Goal: Task Accomplishment & Management: Use online tool/utility

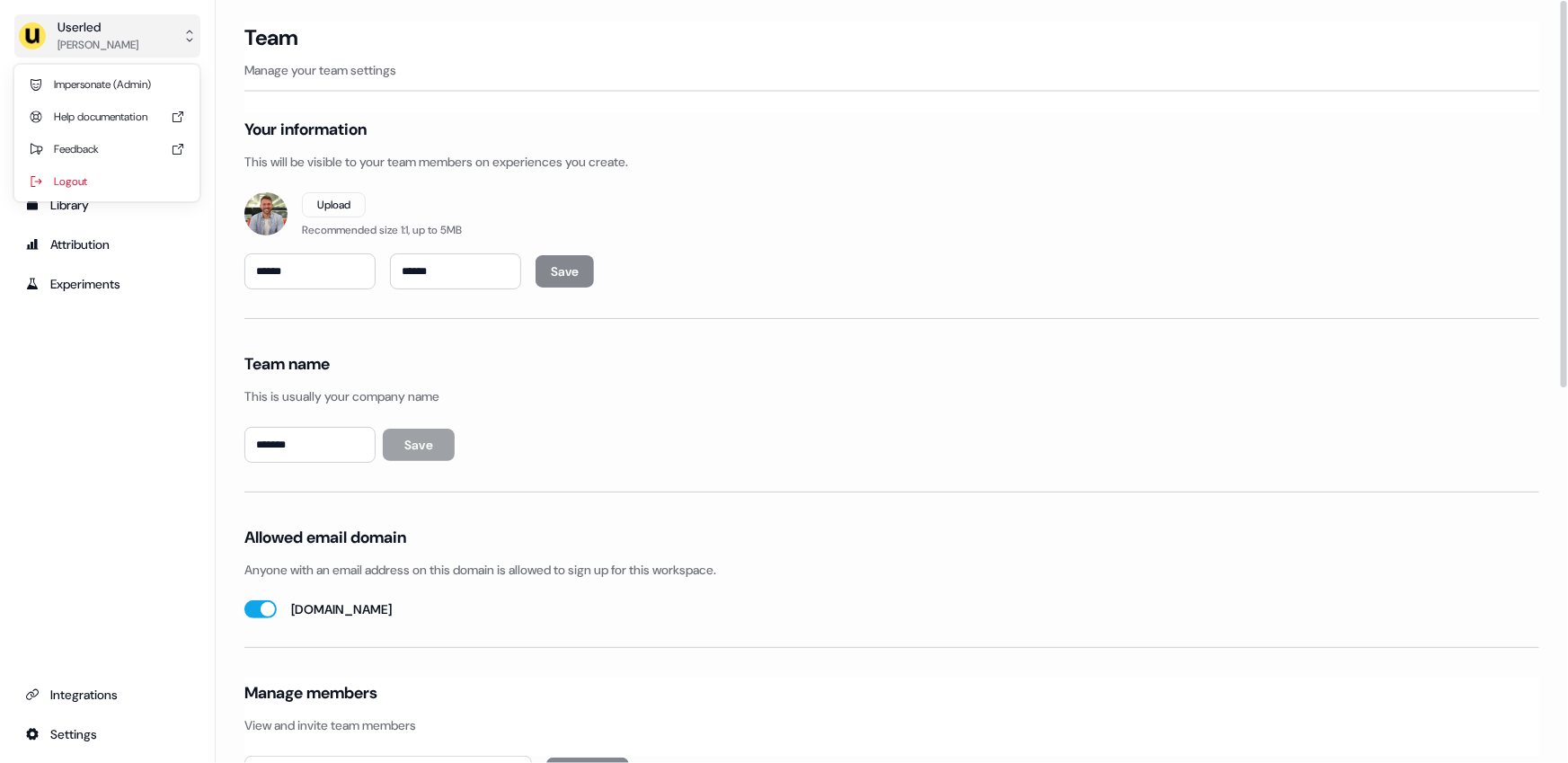
click at [130, 52] on button "Userled [PERSON_NAME]" at bounding box center [107, 36] width 186 height 43
click at [119, 94] on div "Impersonate (Admin)" at bounding box center [107, 84] width 171 height 33
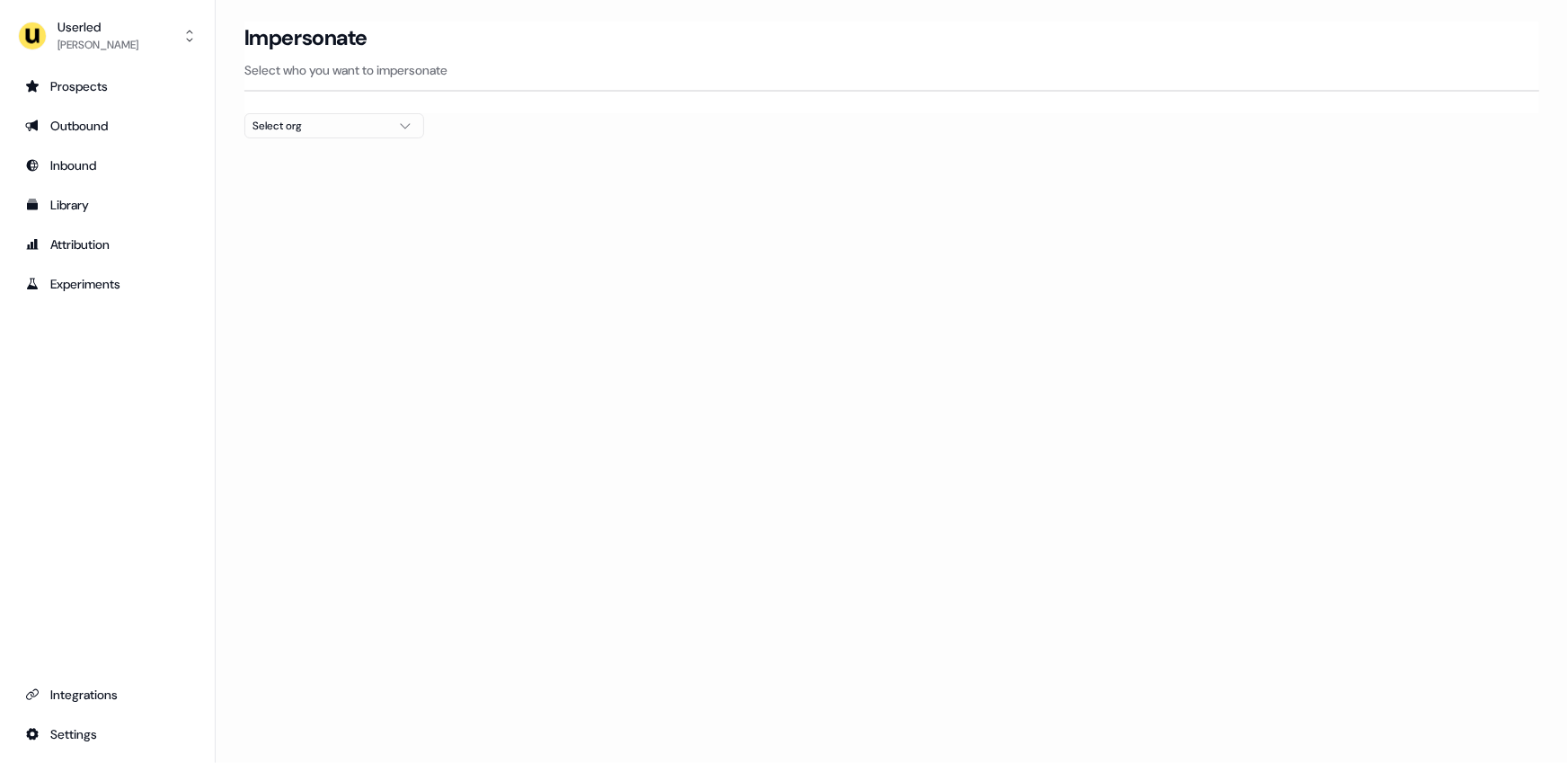
click at [280, 124] on div "Select org" at bounding box center [320, 126] width 135 height 18
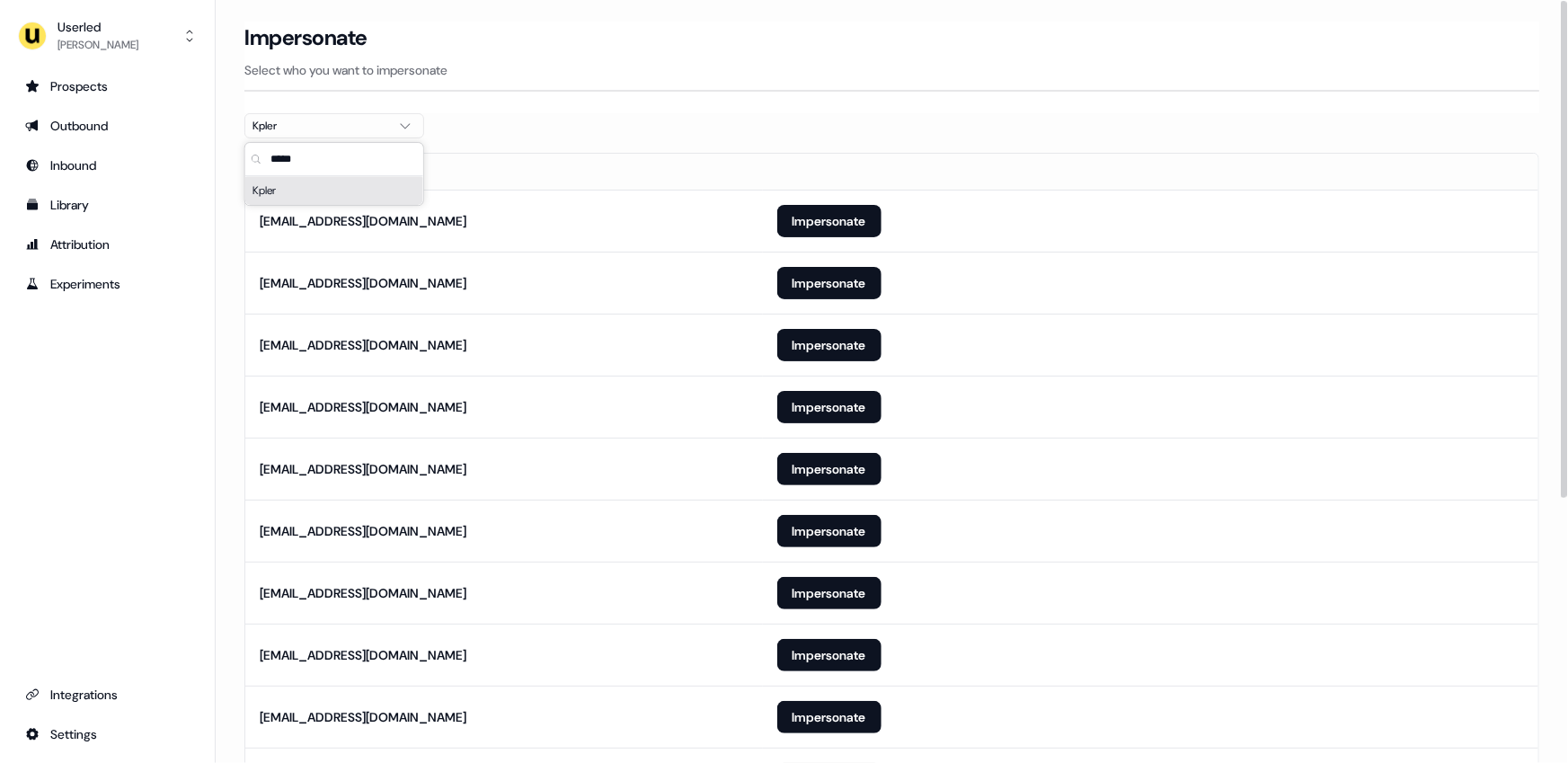
type input "*****"
click at [549, 168] on th "Email" at bounding box center [504, 172] width 517 height 36
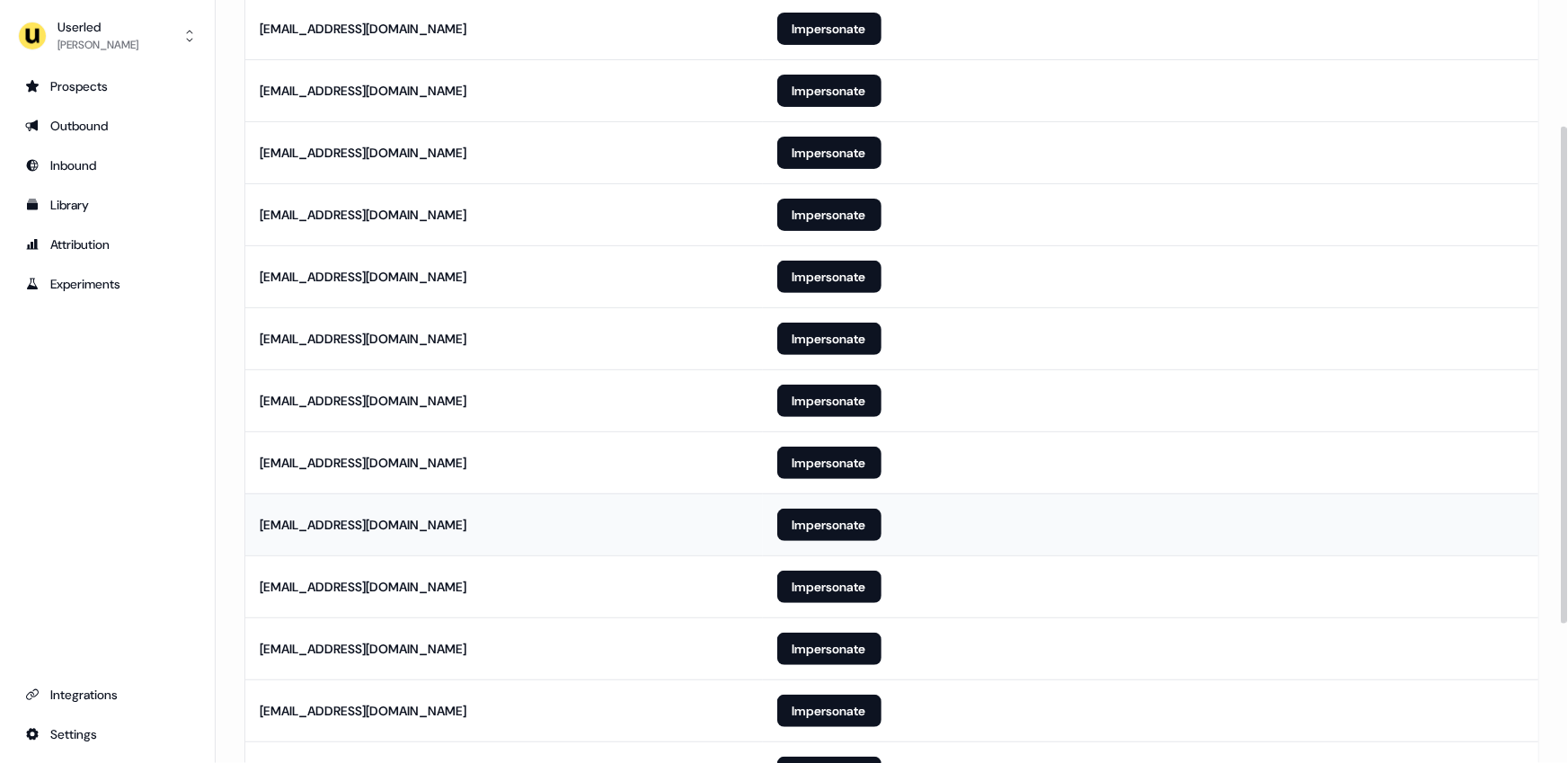
scroll to position [193, 0]
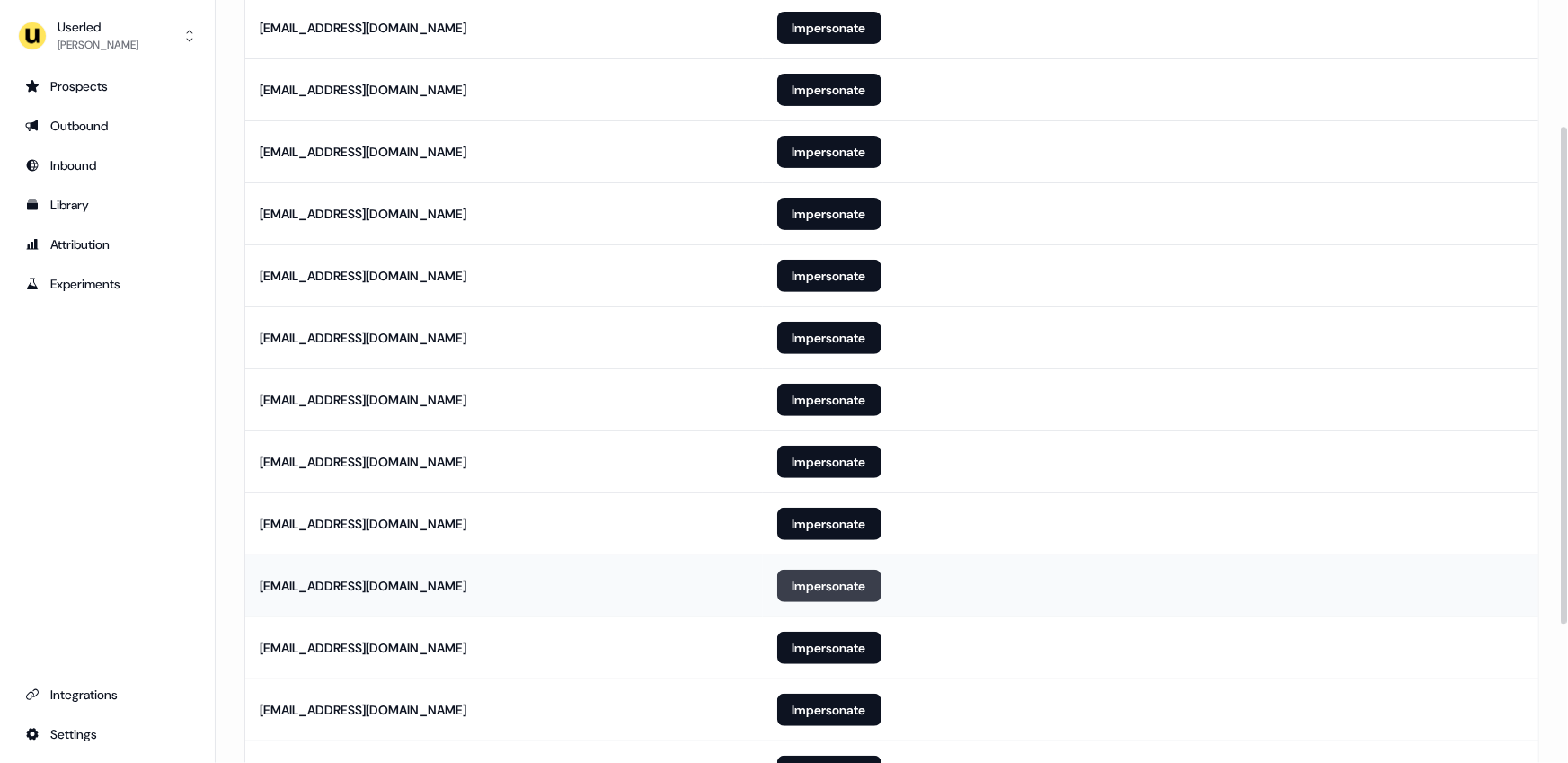
click at [813, 576] on button "Impersonate" at bounding box center [829, 586] width 104 height 33
